Goal: Answer question/provide support

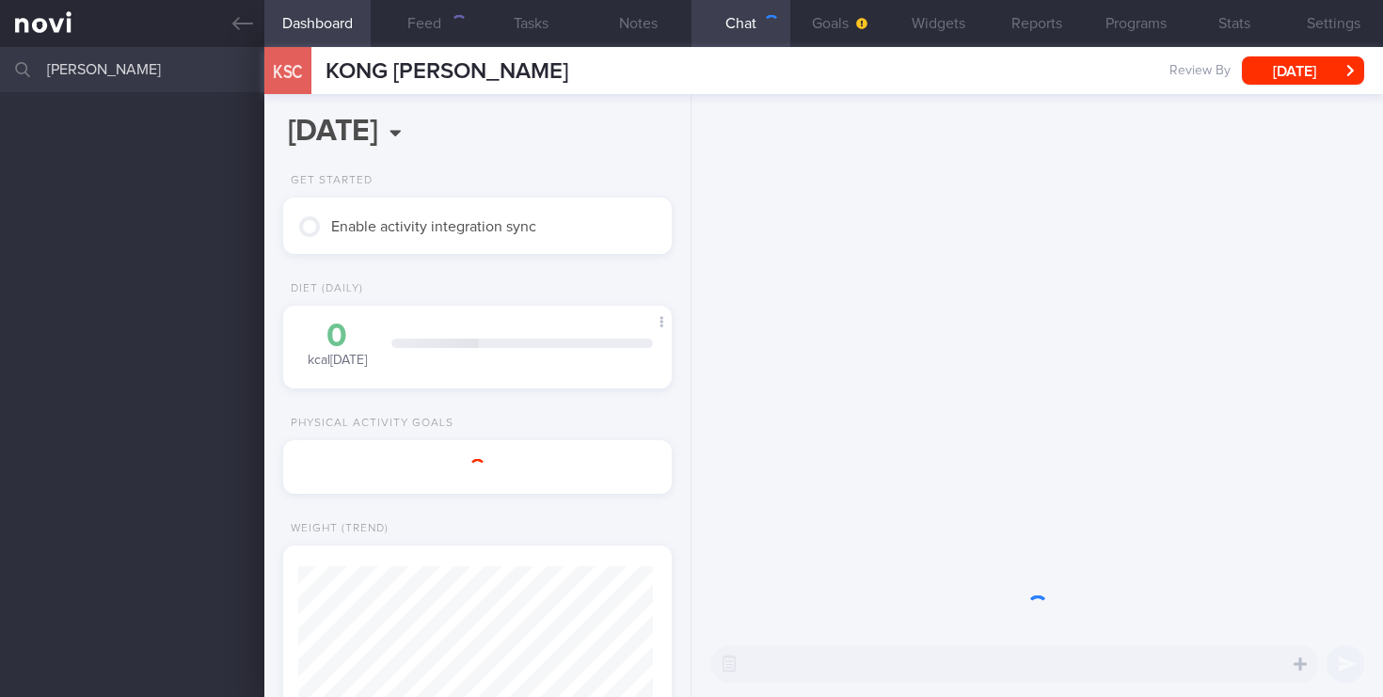
scroll to position [204, 355]
drag, startPoint x: 103, startPoint y: 68, endPoint x: 92, endPoint y: 66, distance: 11.4
click at [93, 68] on body "You are offline! Some functionality will be unavailable Patients New Users Coac…" at bounding box center [691, 348] width 1383 height 697
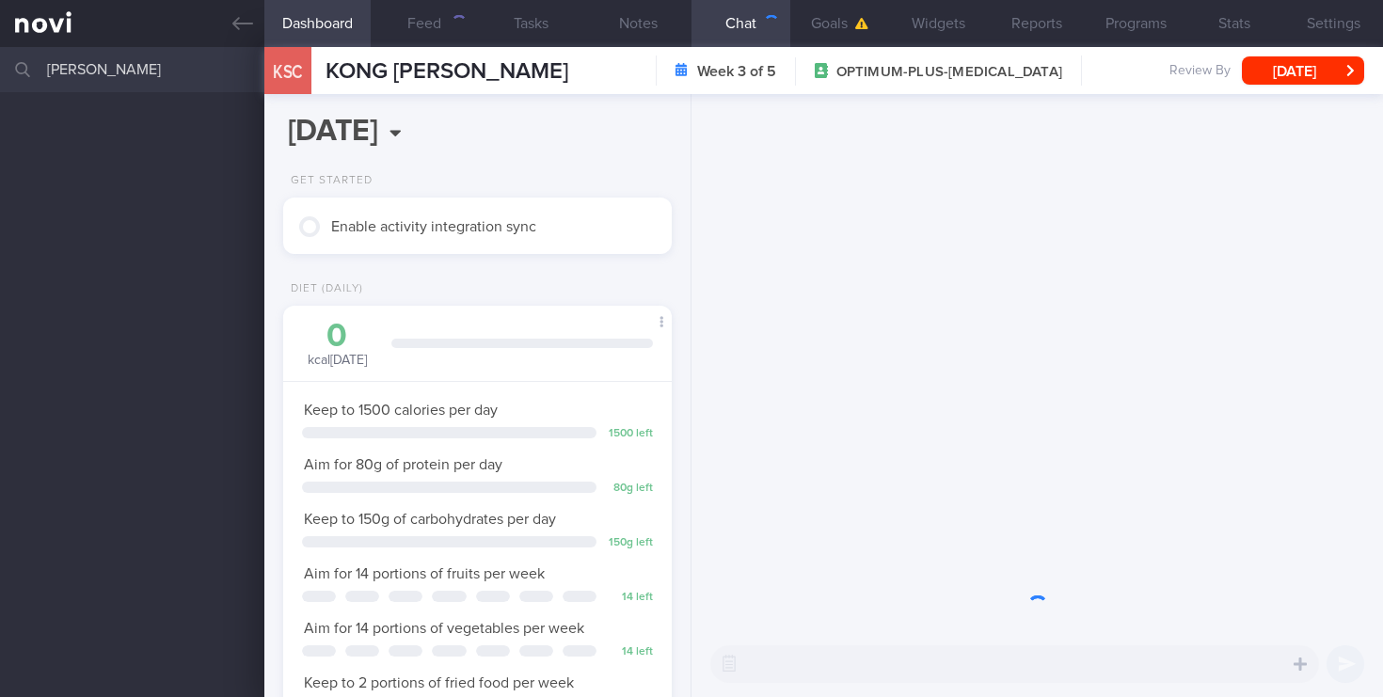
scroll to position [204, 355]
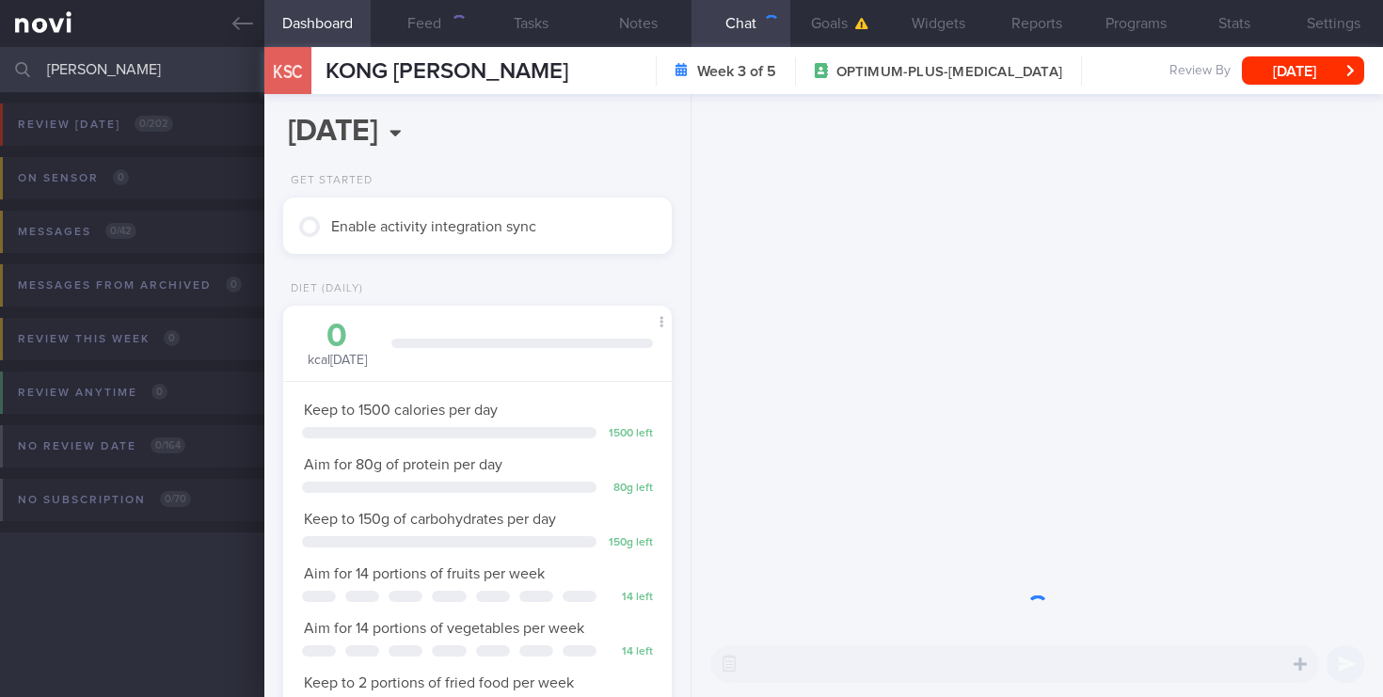
drag, startPoint x: 103, startPoint y: 68, endPoint x: 0, endPoint y: 46, distance: 105.7
click at [0, 47] on input "cynthia" at bounding box center [691, 69] width 1383 height 45
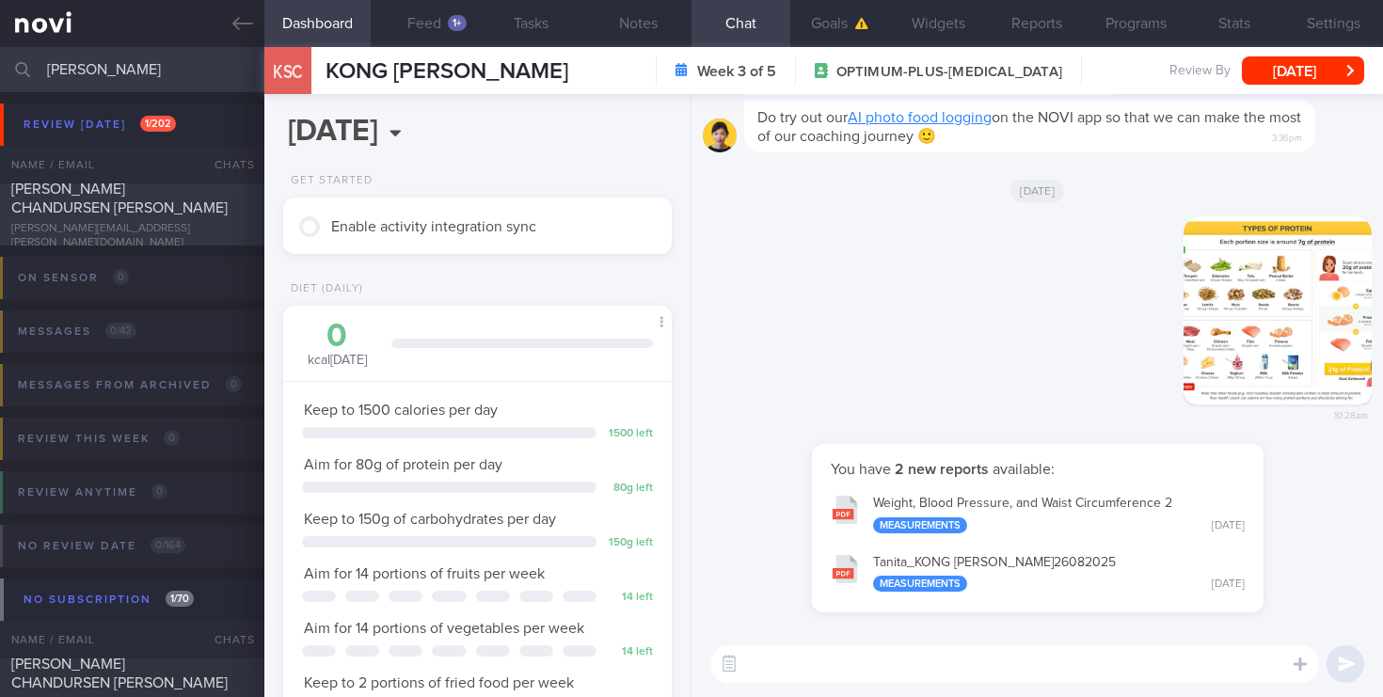
type input "dheer"
click at [151, 216] on div "DHEERAJ CHANDURSEN BHARWANI" at bounding box center [129, 199] width 237 height 38
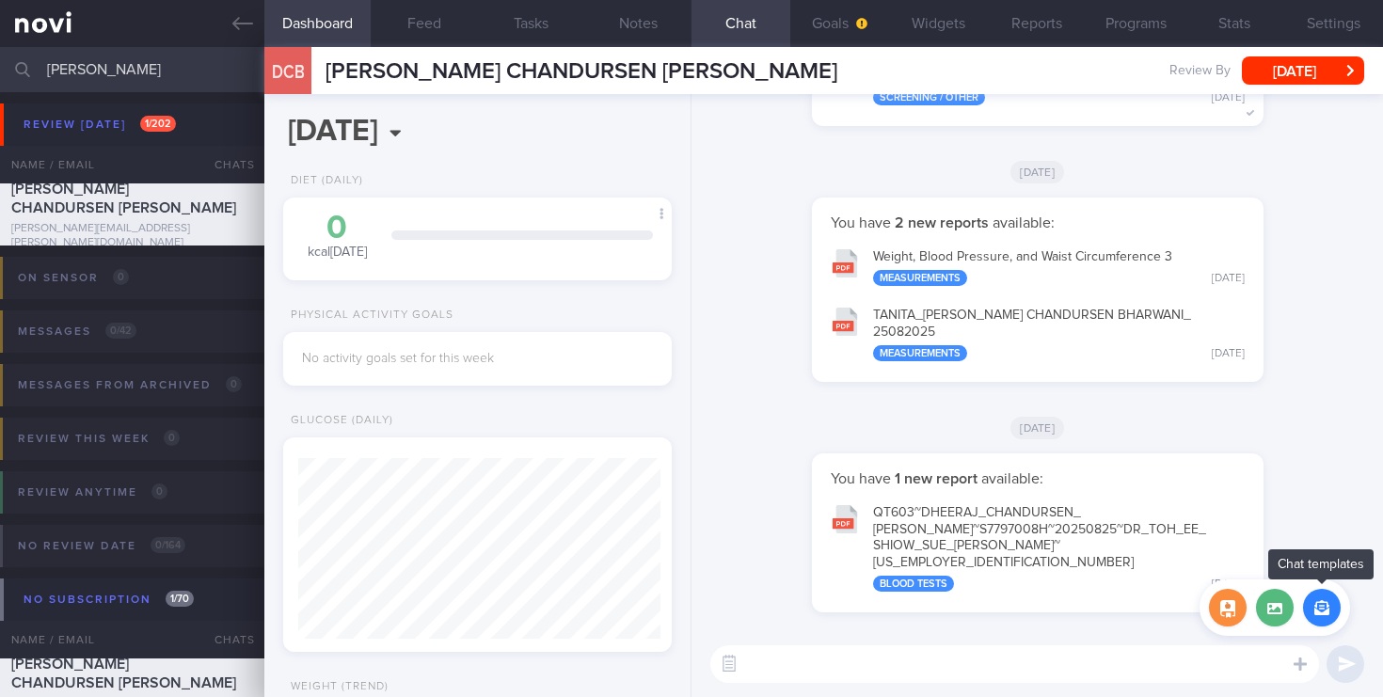
click at [1325, 612] on button "button" at bounding box center [1322, 608] width 38 height 38
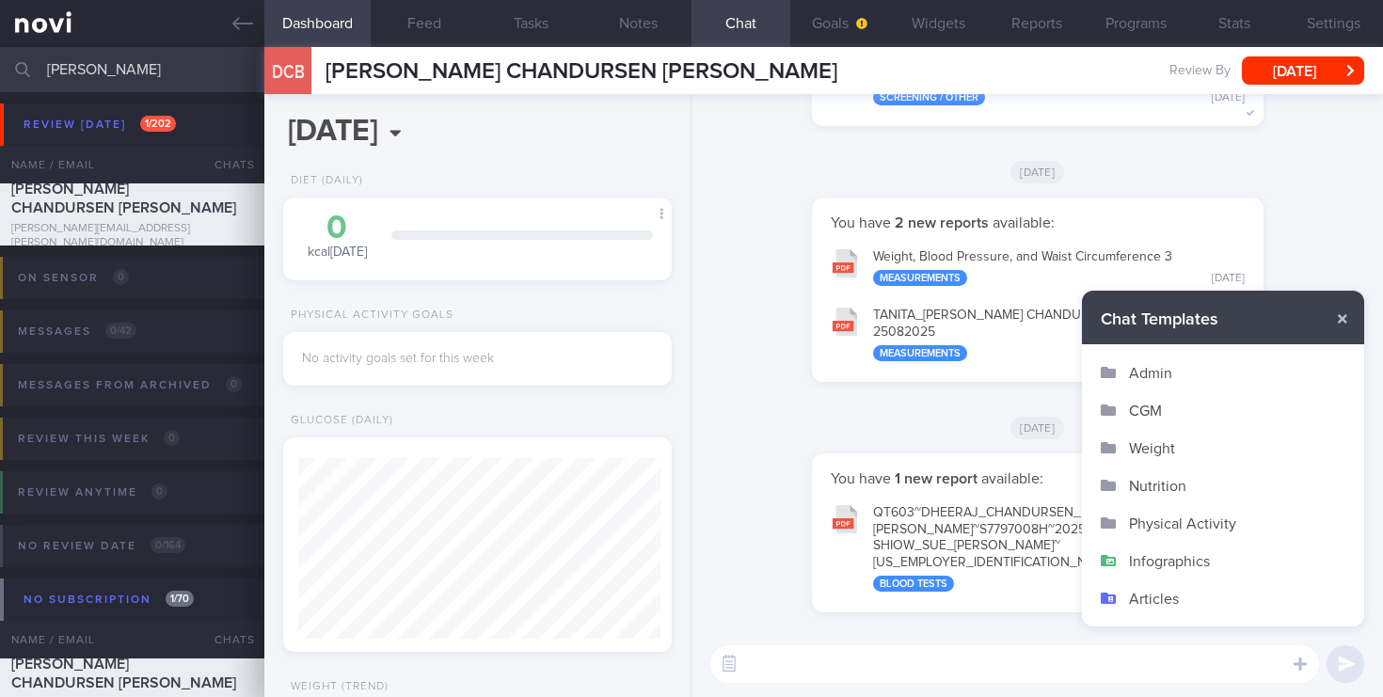
click at [1179, 559] on button "Infographics" at bounding box center [1223, 561] width 282 height 38
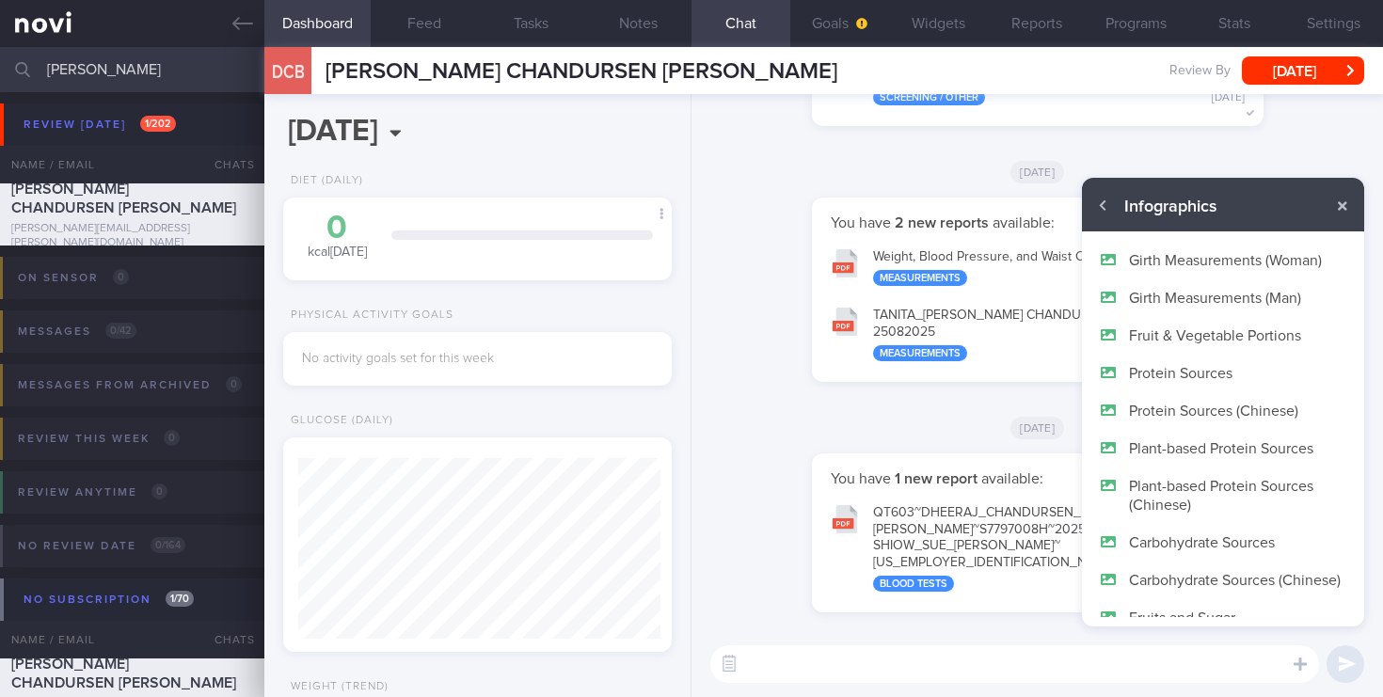
click at [1147, 374] on button "Protein Sources" at bounding box center [1223, 373] width 282 height 38
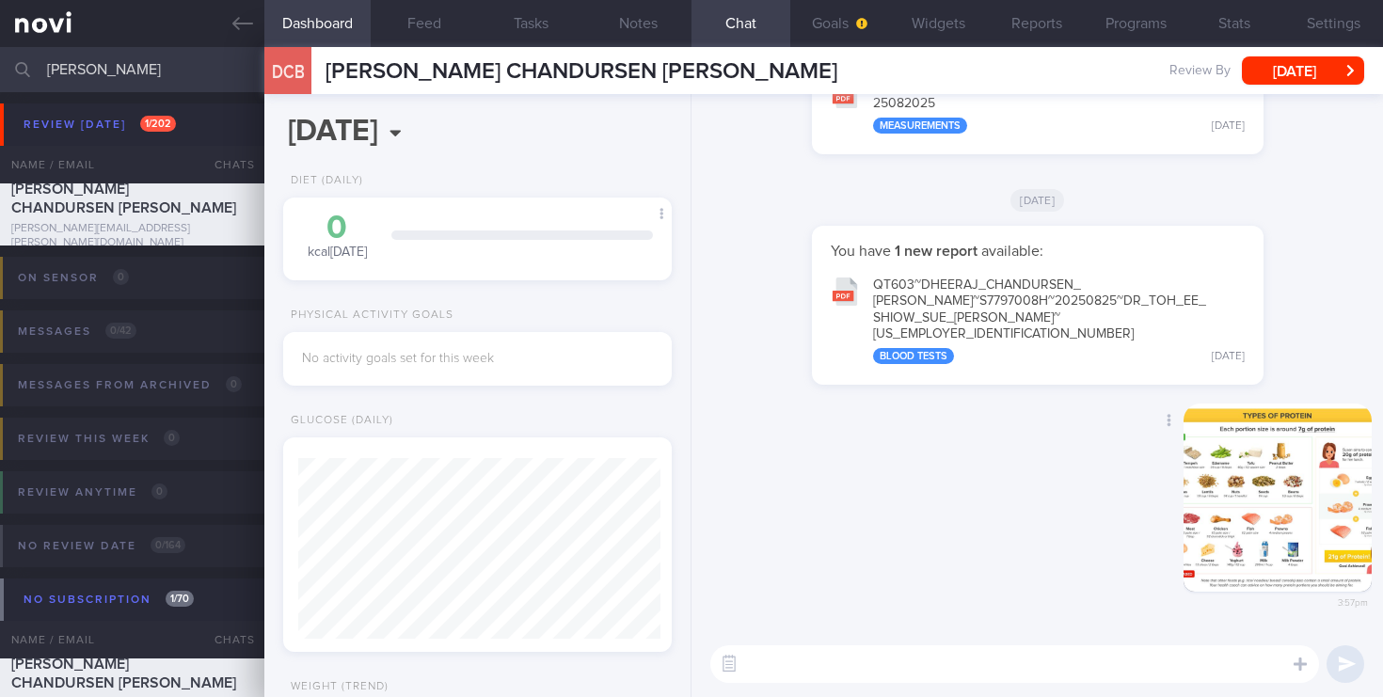
click at [1256, 466] on button "button" at bounding box center [1277, 497] width 188 height 188
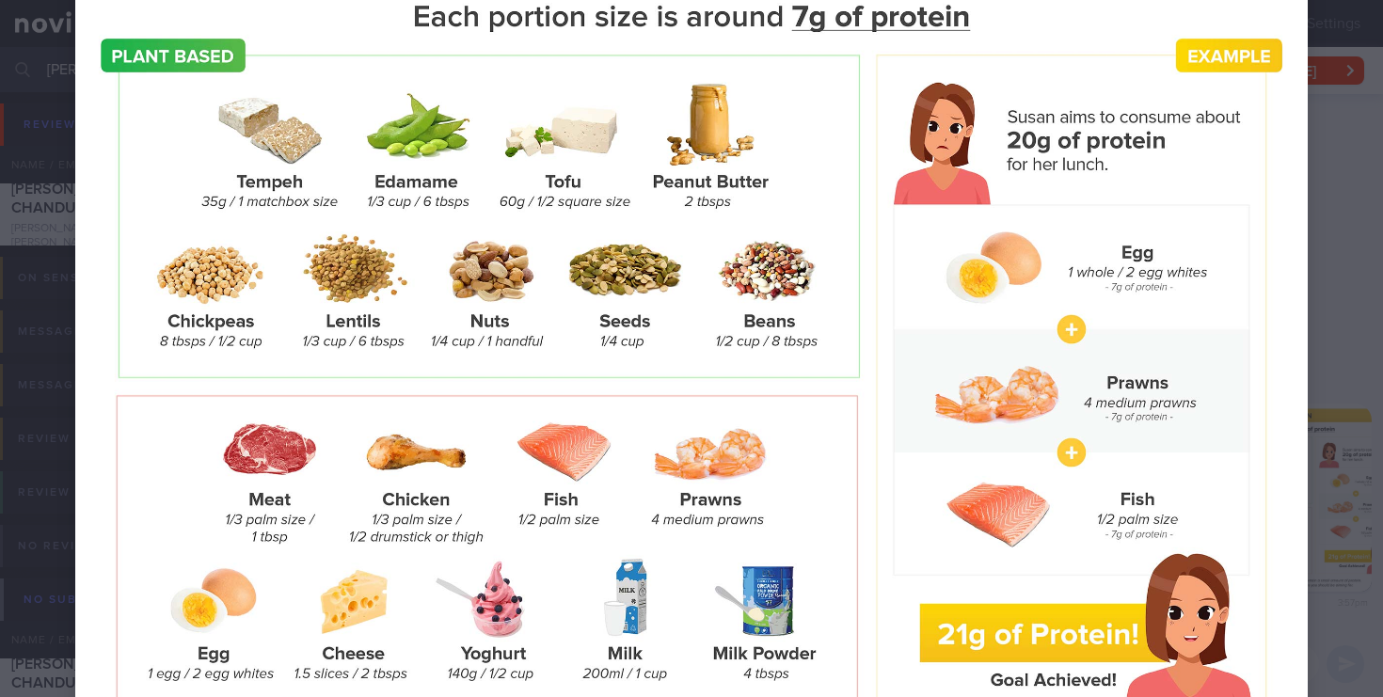
scroll to position [182, 0]
